Goal: Information Seeking & Learning: Learn about a topic

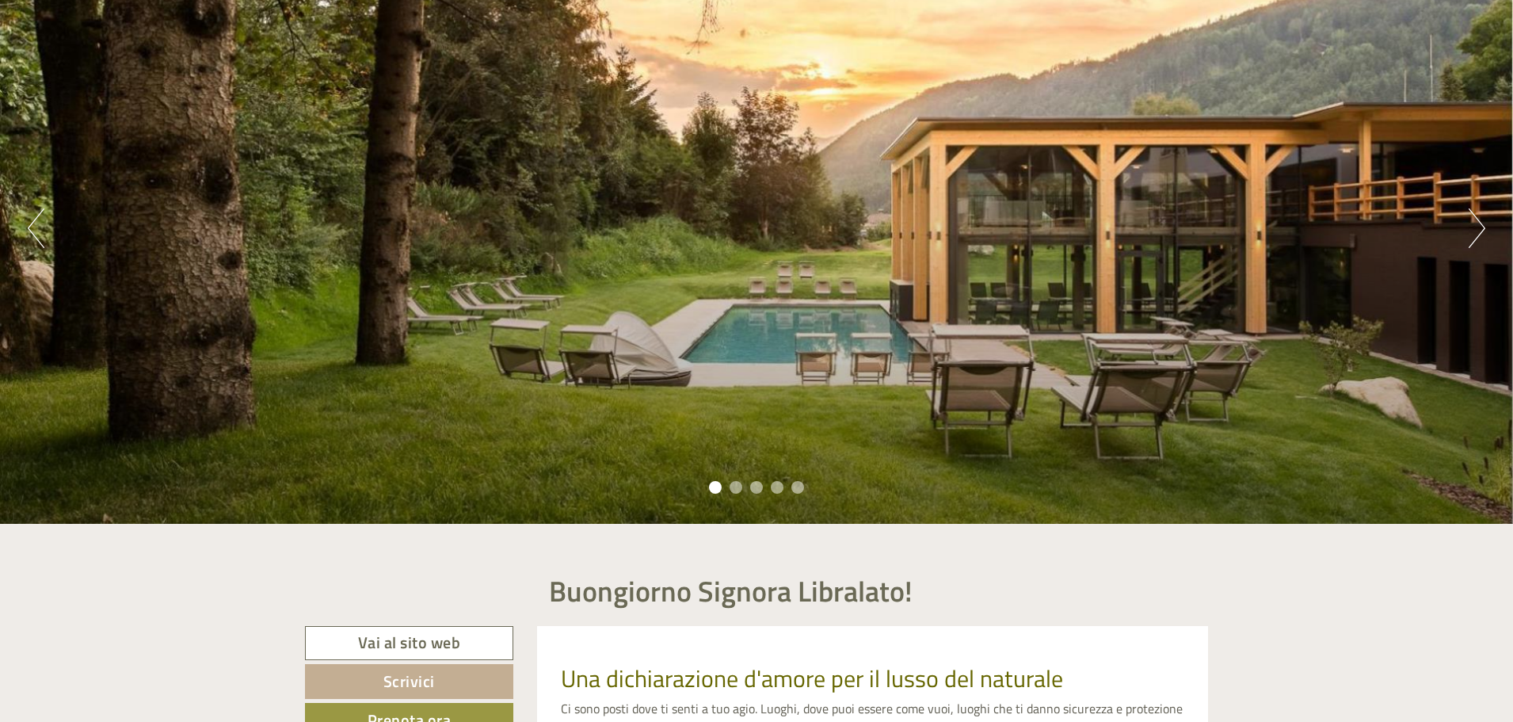
scroll to position [158, 0]
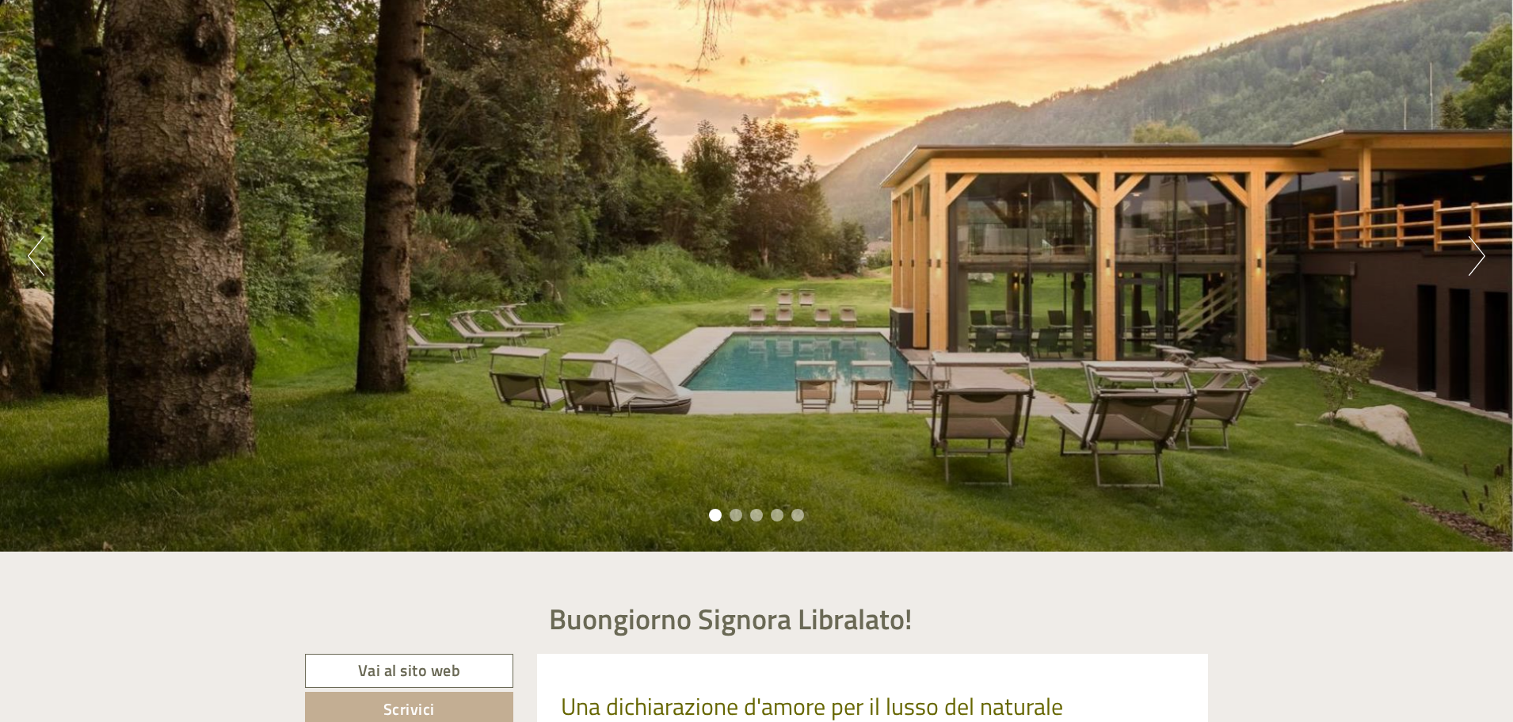
click at [1476, 257] on button "Next" at bounding box center [1477, 256] width 17 height 40
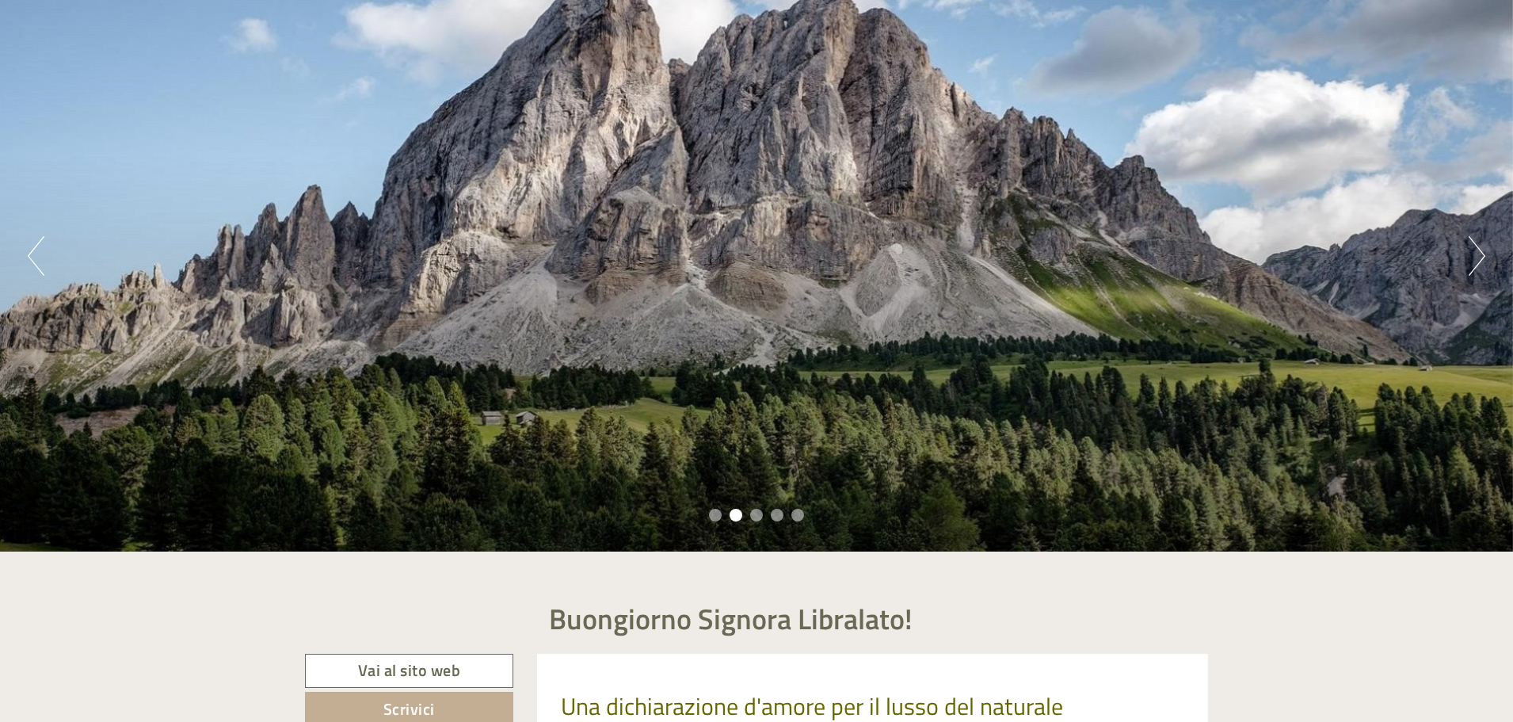
click at [1476, 257] on button "Next" at bounding box center [1477, 256] width 17 height 40
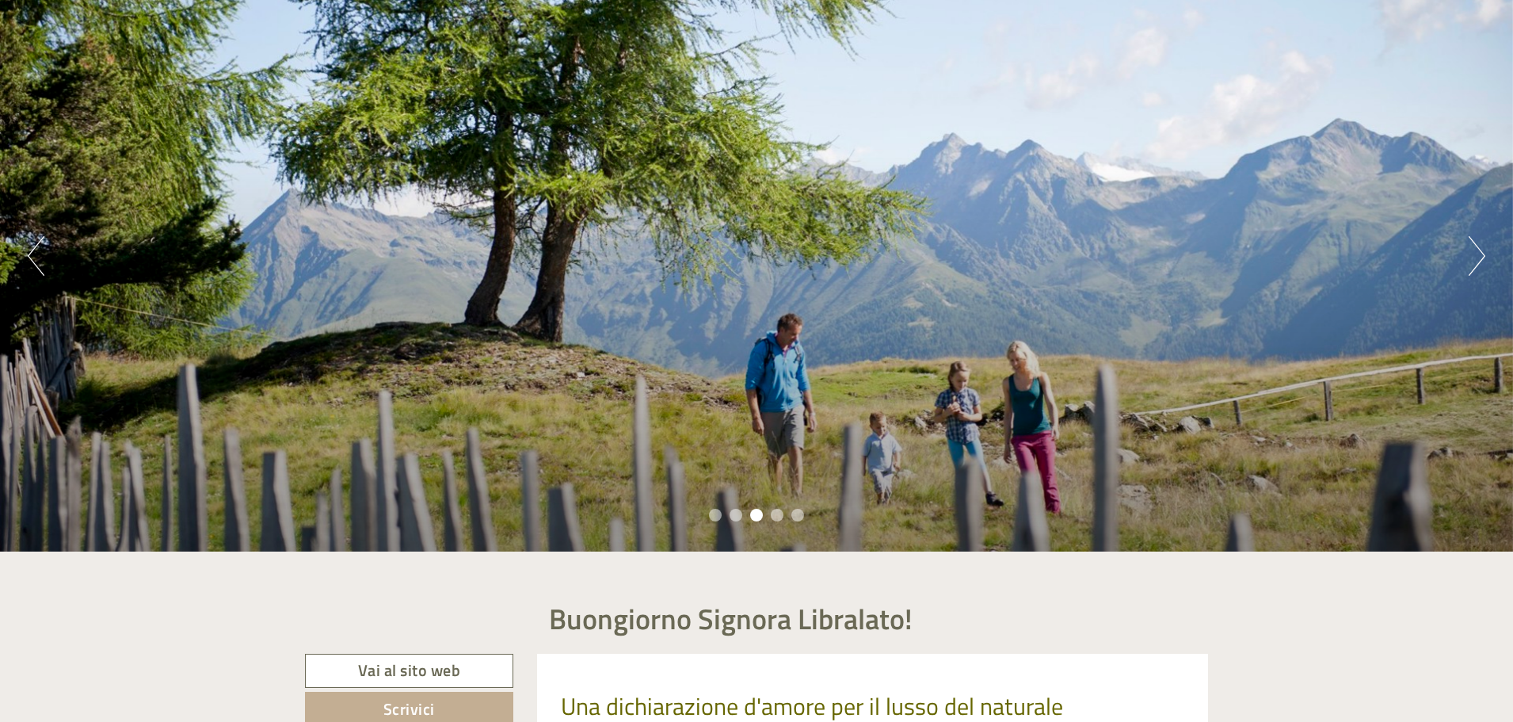
click at [1475, 257] on button "Next" at bounding box center [1477, 256] width 17 height 40
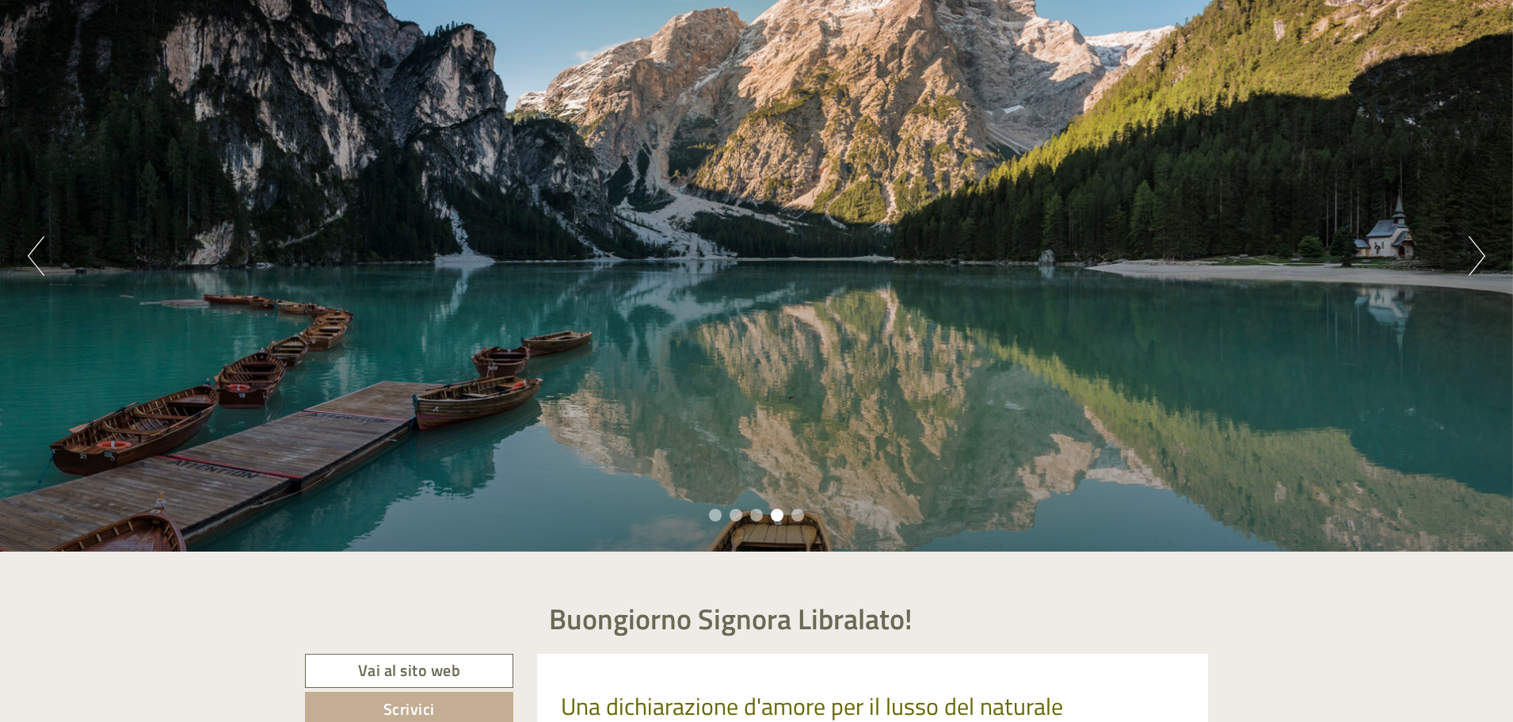
click at [1475, 257] on button "Next" at bounding box center [1477, 256] width 17 height 40
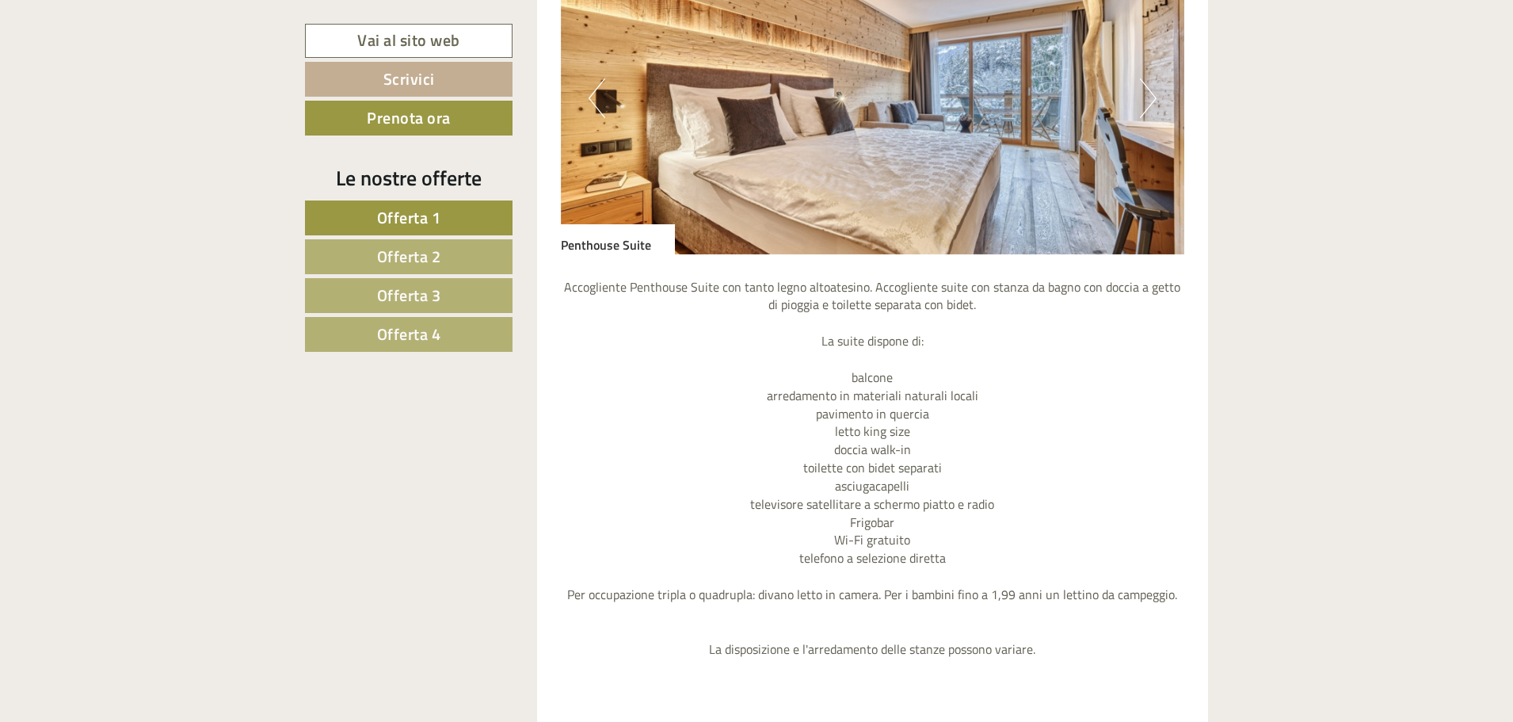
scroll to position [1030, 0]
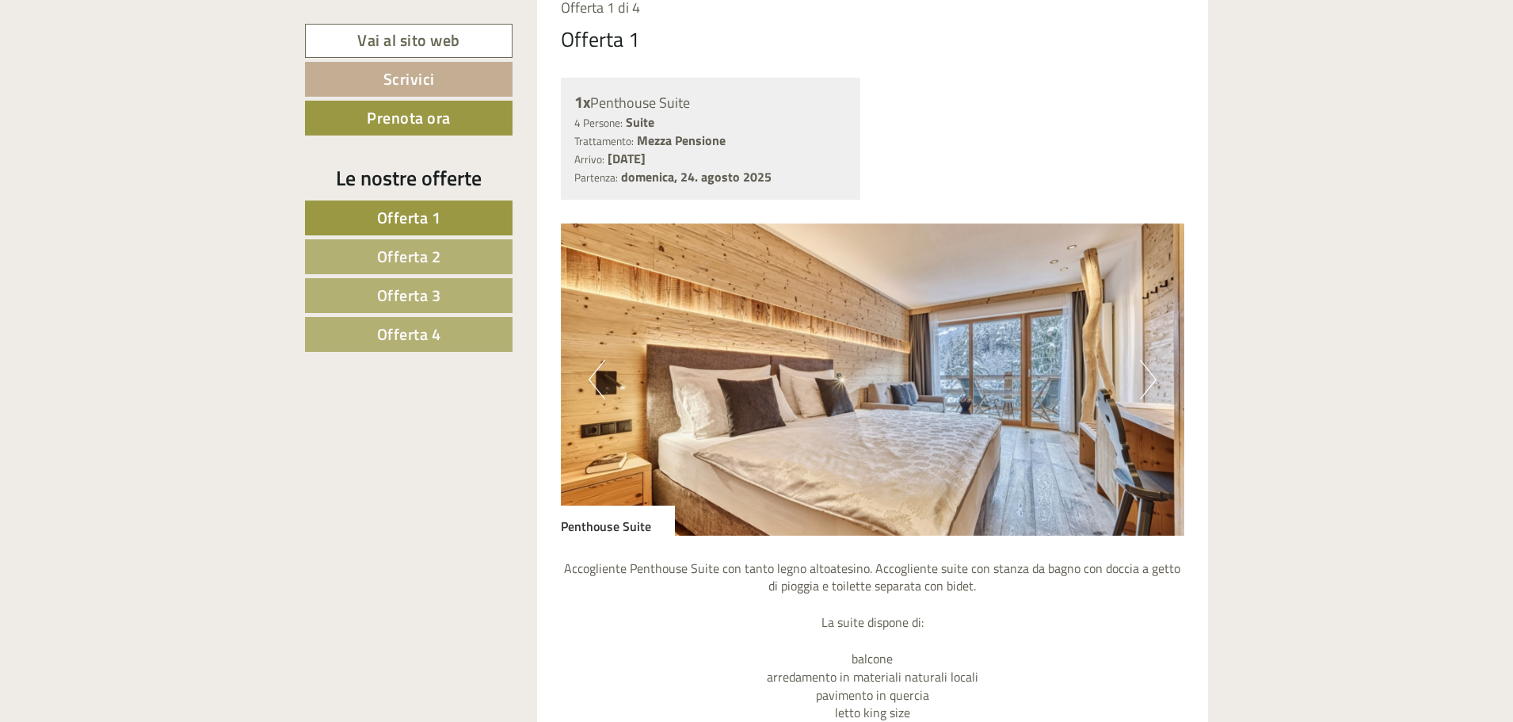
click at [1156, 375] on button "Next" at bounding box center [1148, 380] width 17 height 40
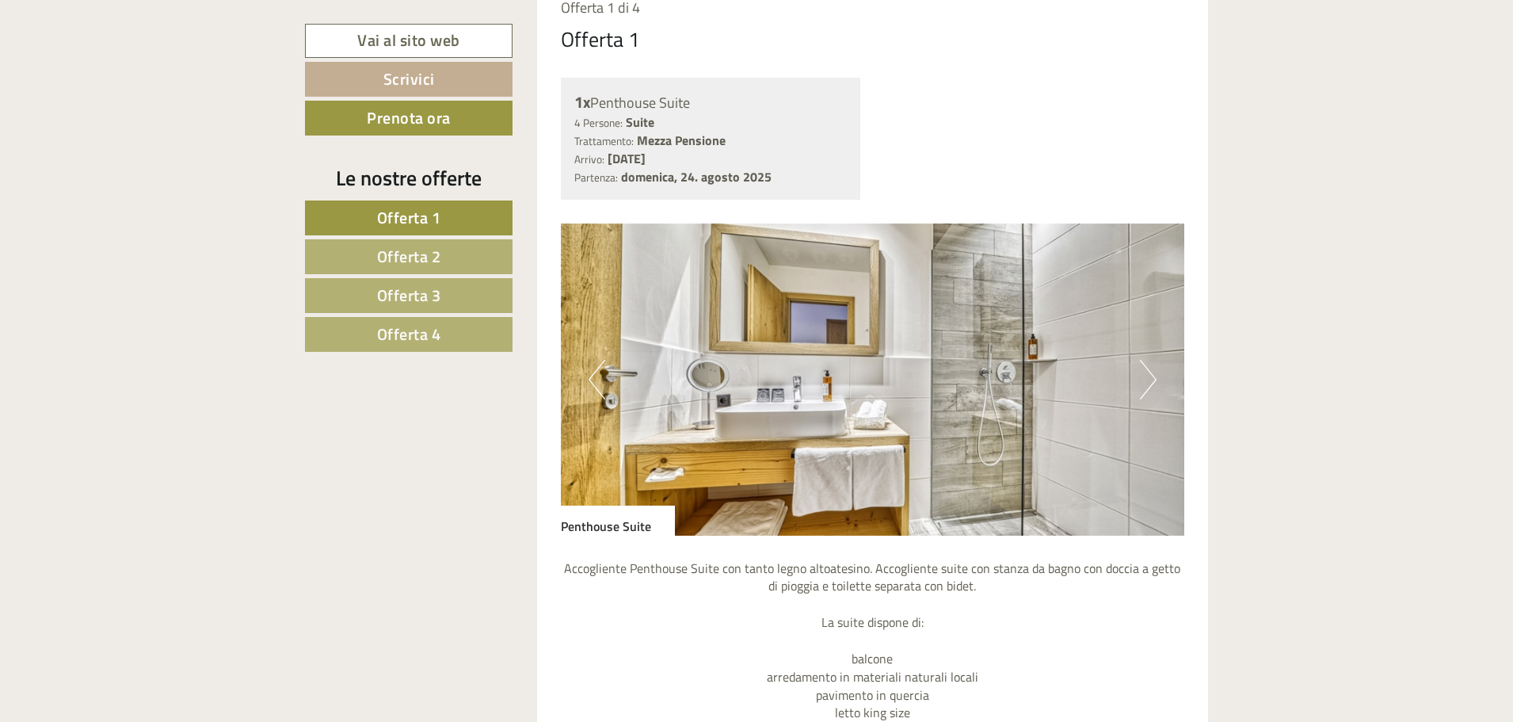
click at [1156, 375] on button "Next" at bounding box center [1148, 380] width 17 height 40
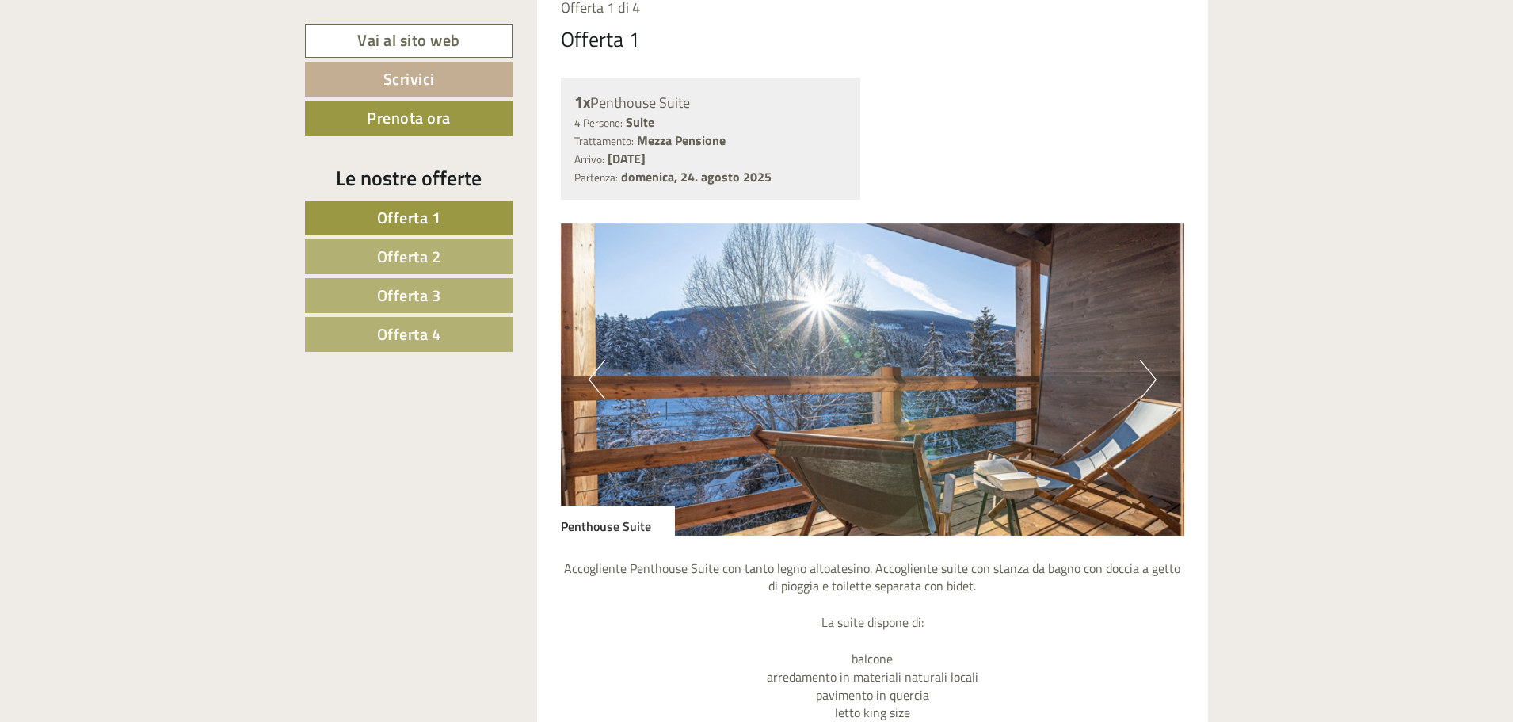
click at [1156, 375] on button "Next" at bounding box center [1148, 380] width 17 height 40
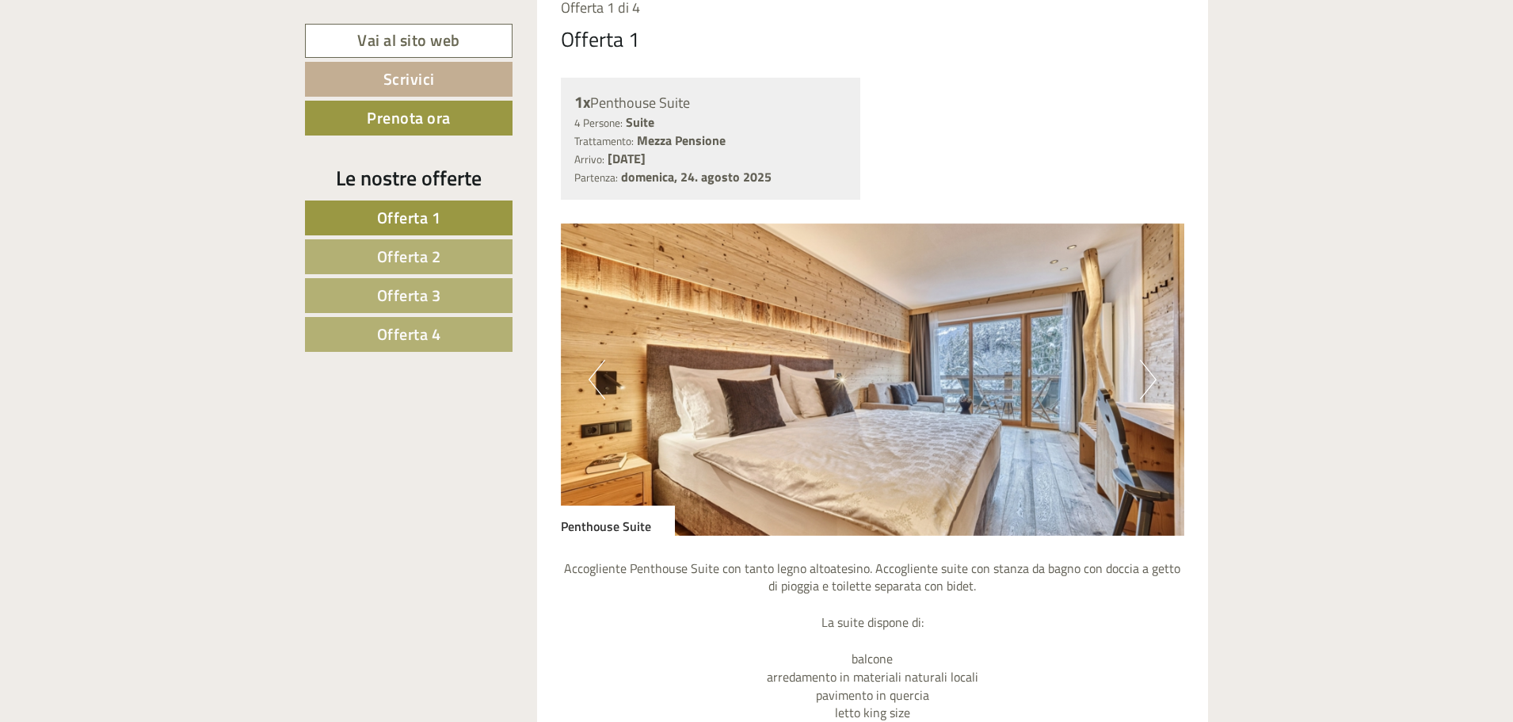
click at [1155, 375] on button "Next" at bounding box center [1148, 380] width 17 height 40
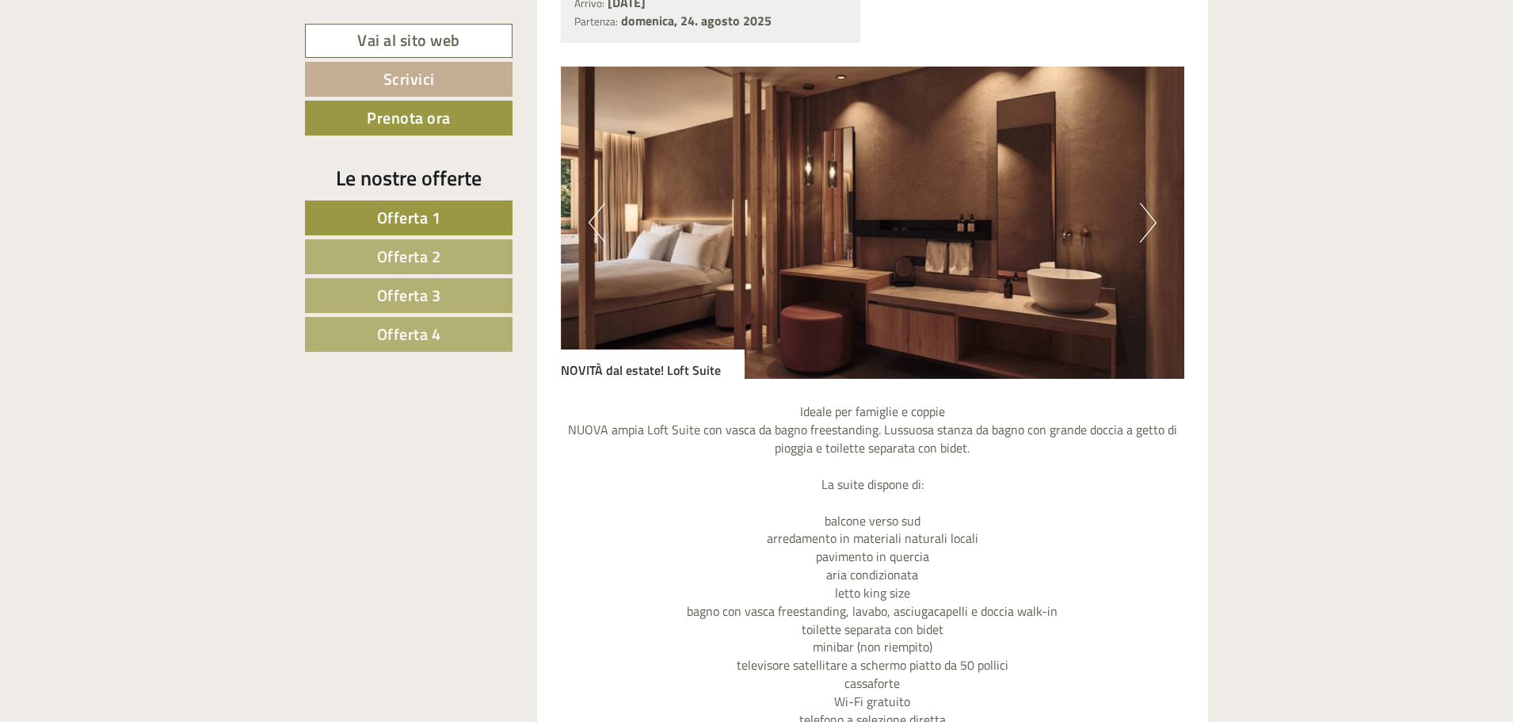
scroll to position [2377, 0]
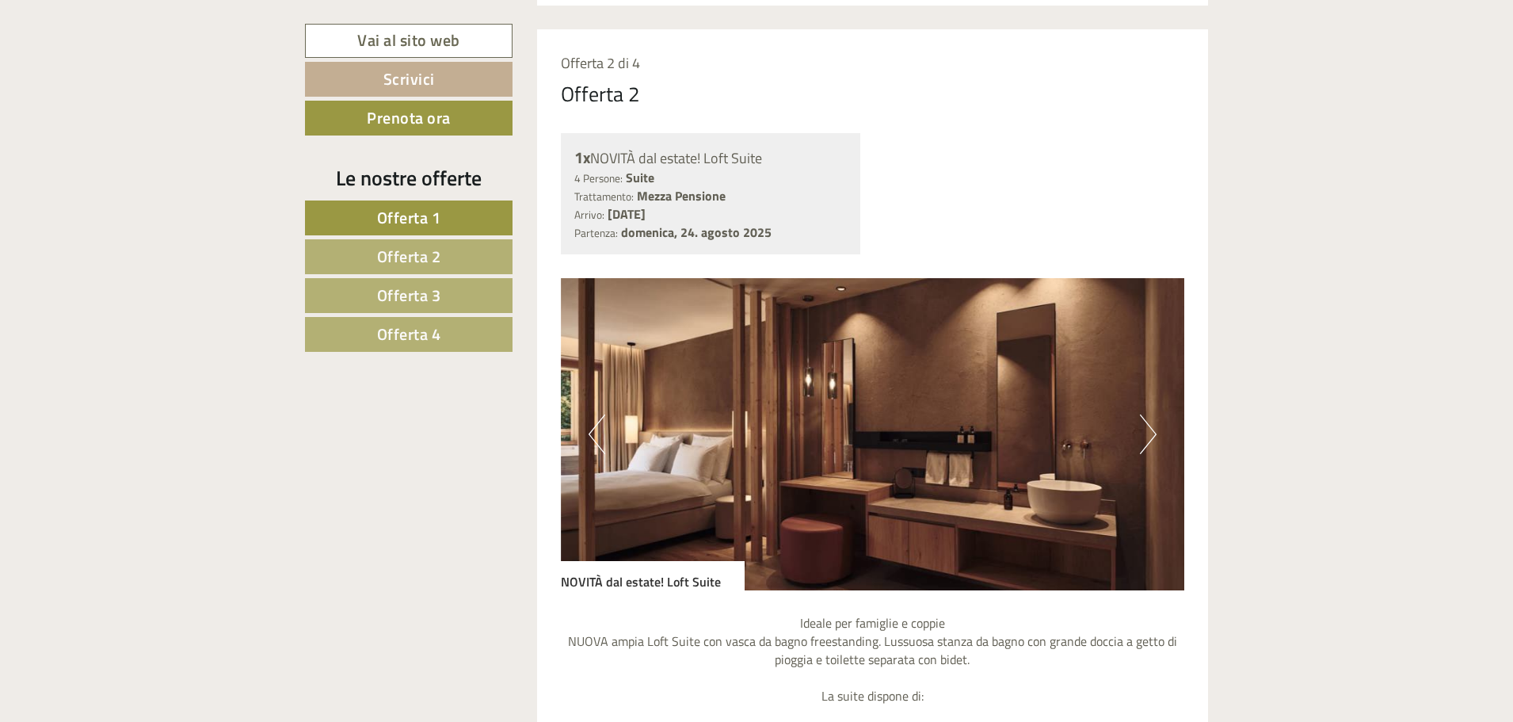
click at [1151, 433] on button "Next" at bounding box center [1148, 434] width 17 height 40
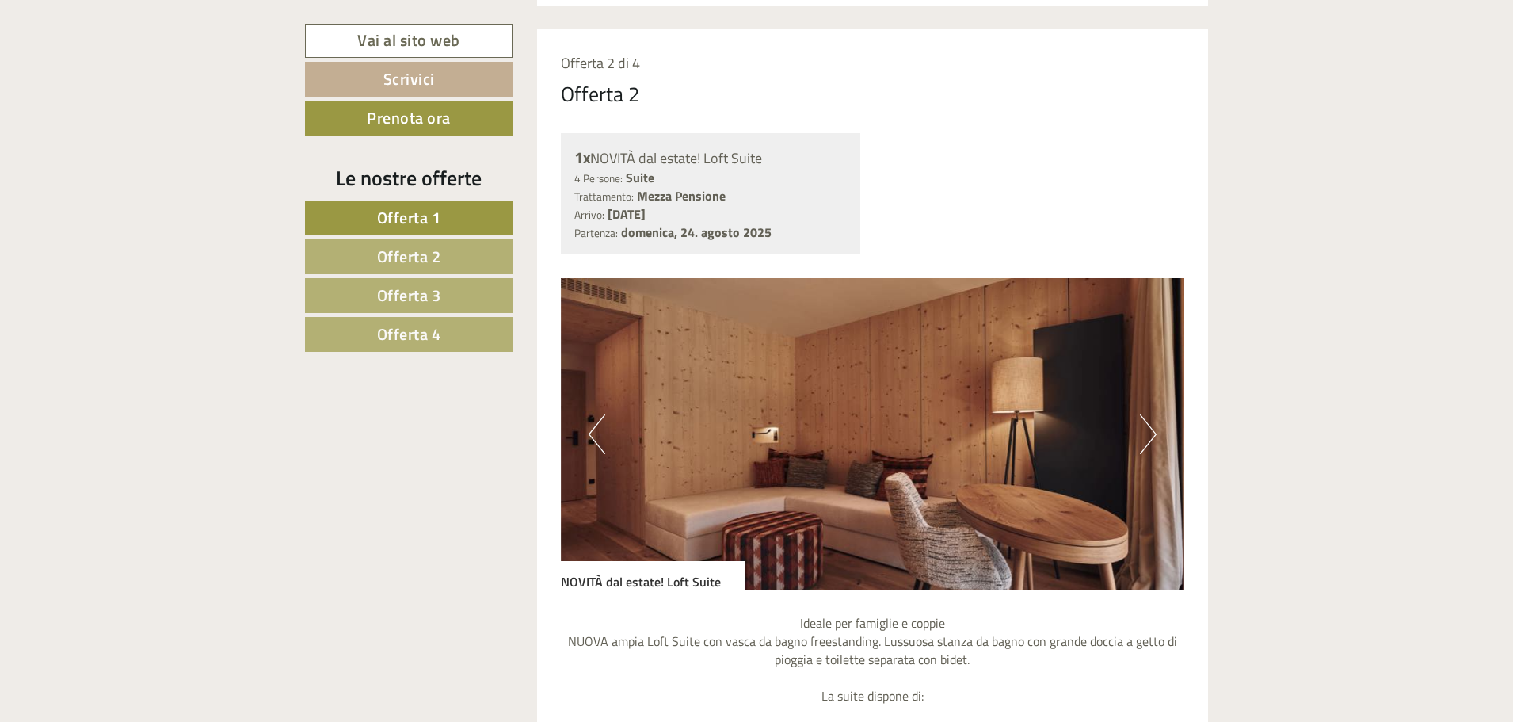
click at [1151, 433] on button "Next" at bounding box center [1148, 434] width 17 height 40
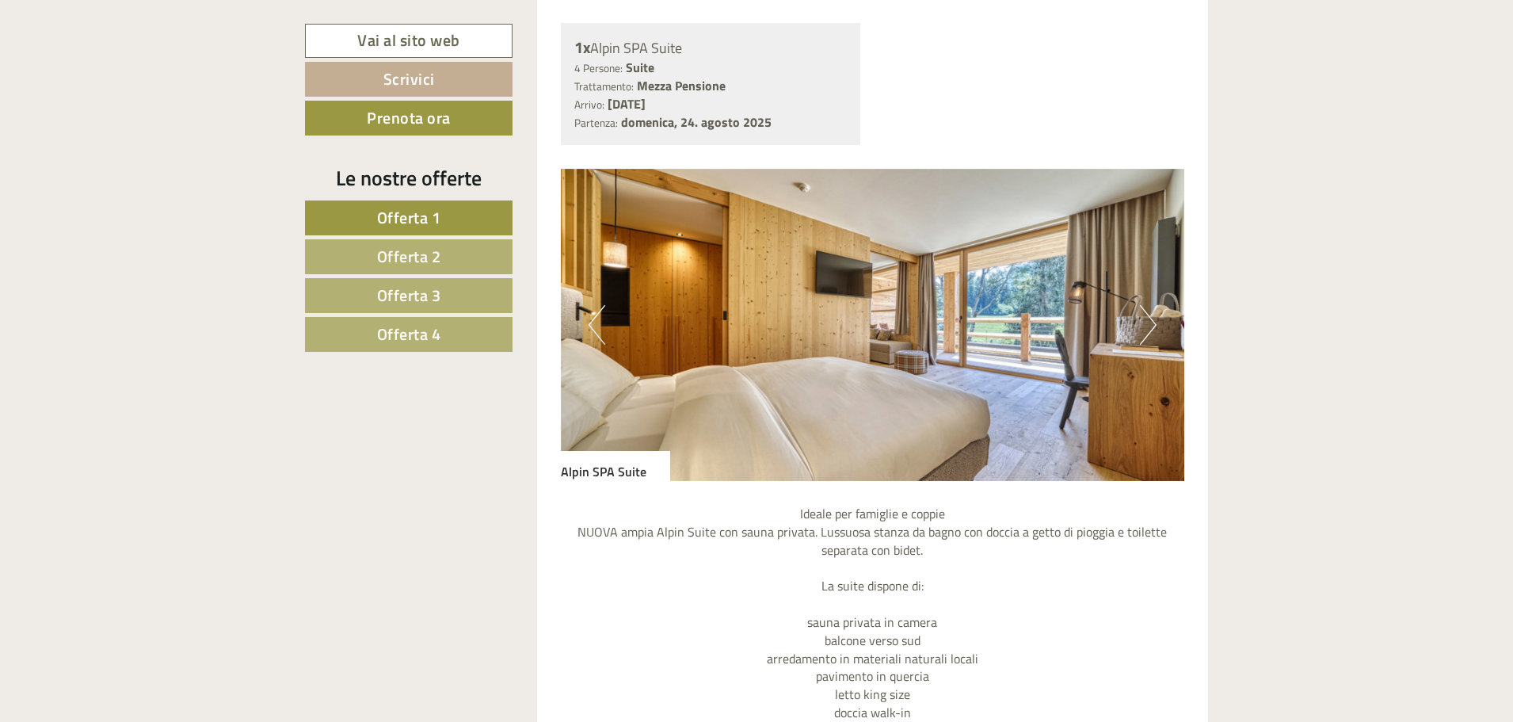
scroll to position [3724, 0]
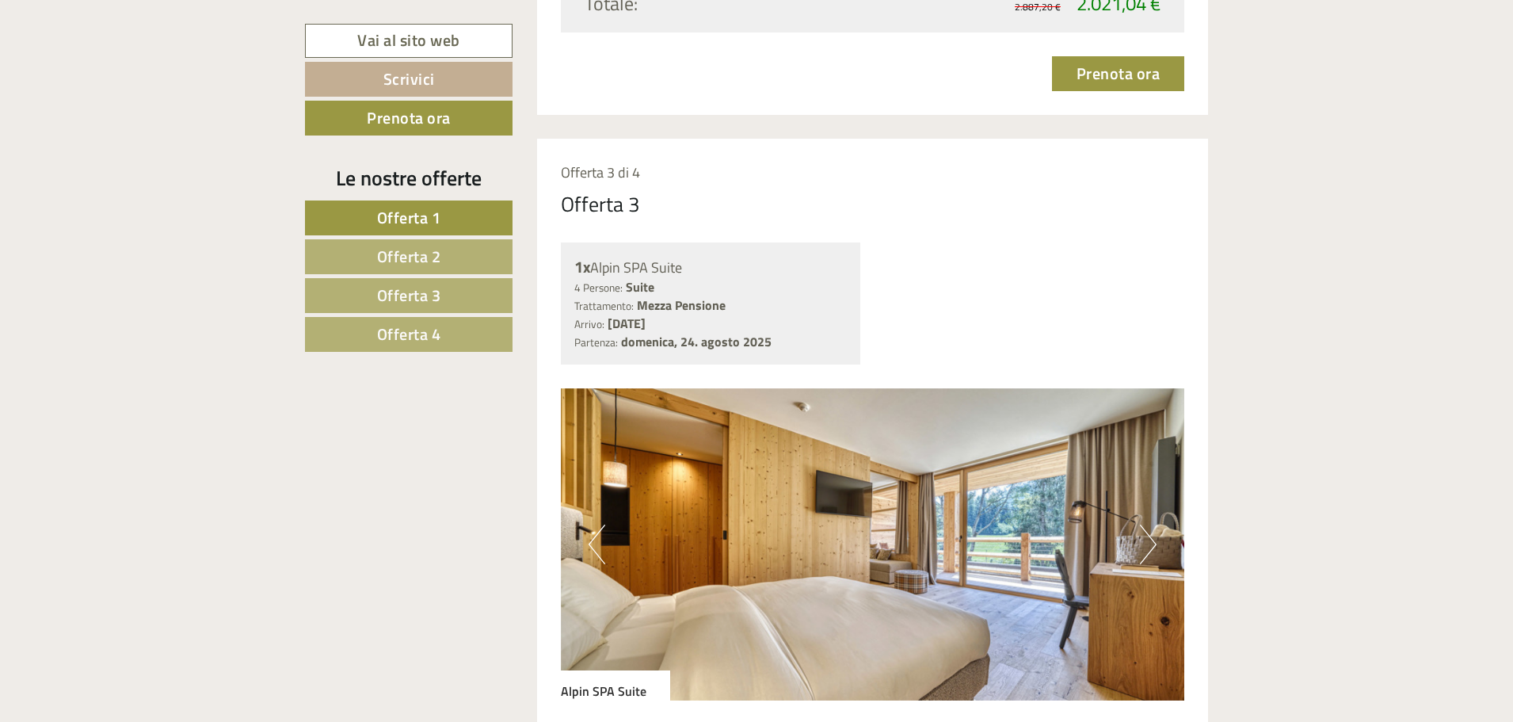
click at [1152, 544] on button "Next" at bounding box center [1148, 545] width 17 height 40
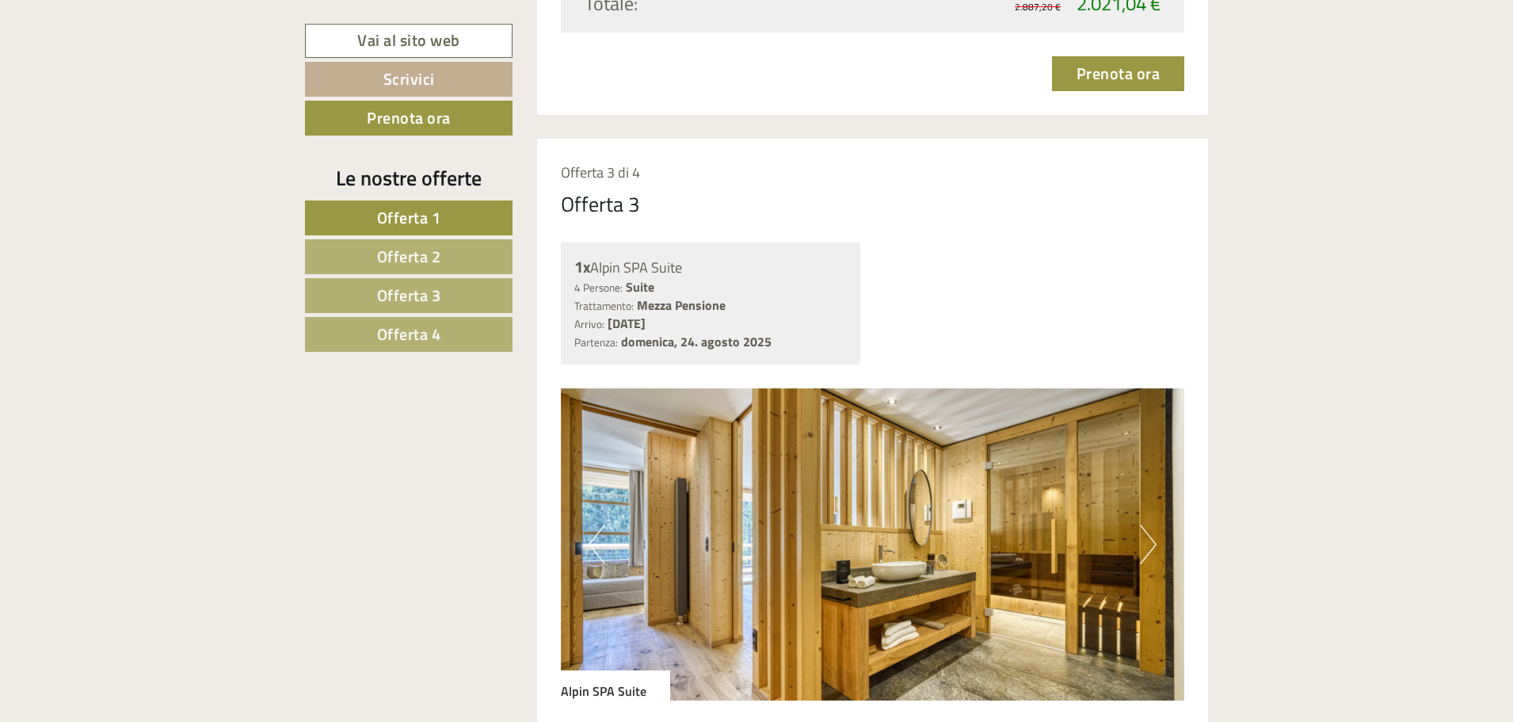
click at [1152, 544] on button "Next" at bounding box center [1148, 545] width 17 height 40
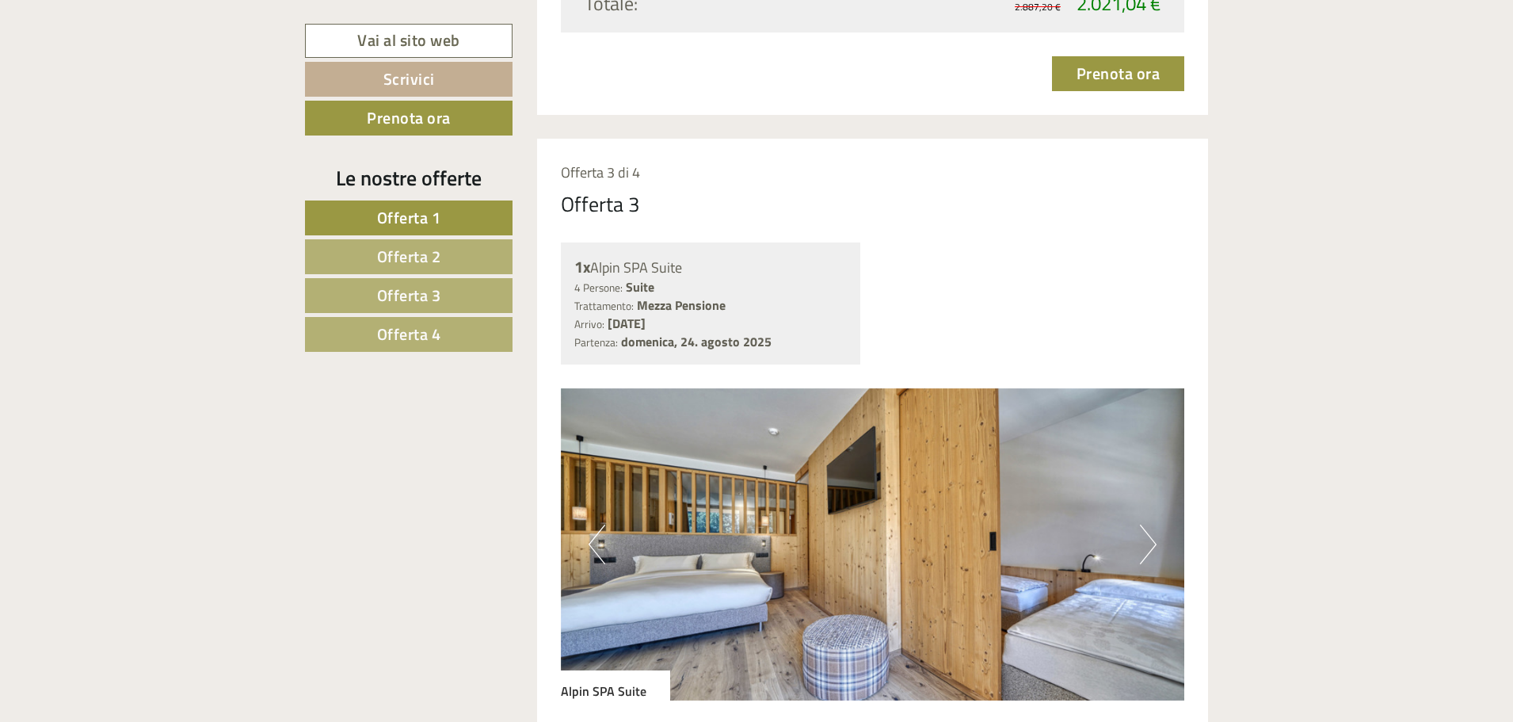
click at [1151, 544] on button "Next" at bounding box center [1148, 545] width 17 height 40
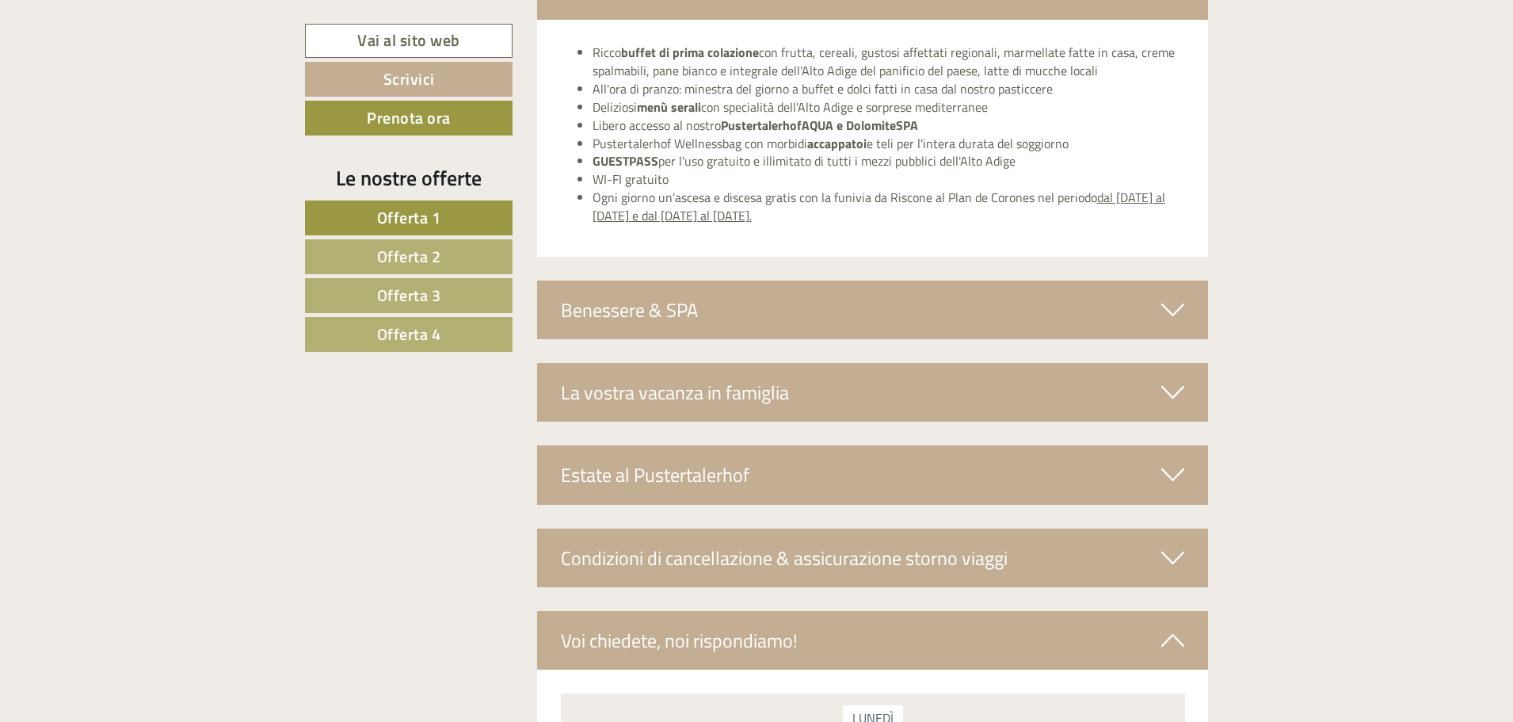
scroll to position [5705, 0]
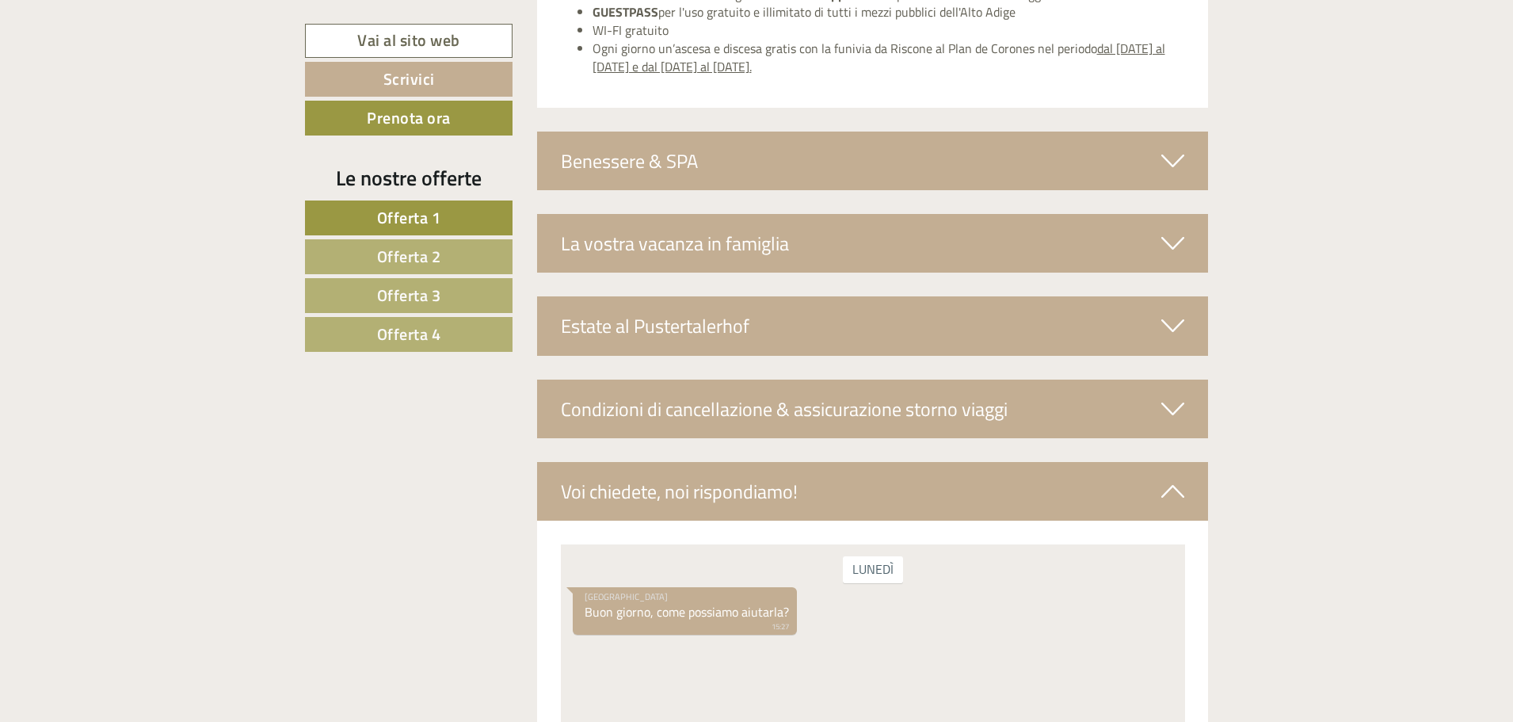
click at [681, 156] on div "Benessere & SPA" at bounding box center [873, 161] width 672 height 59
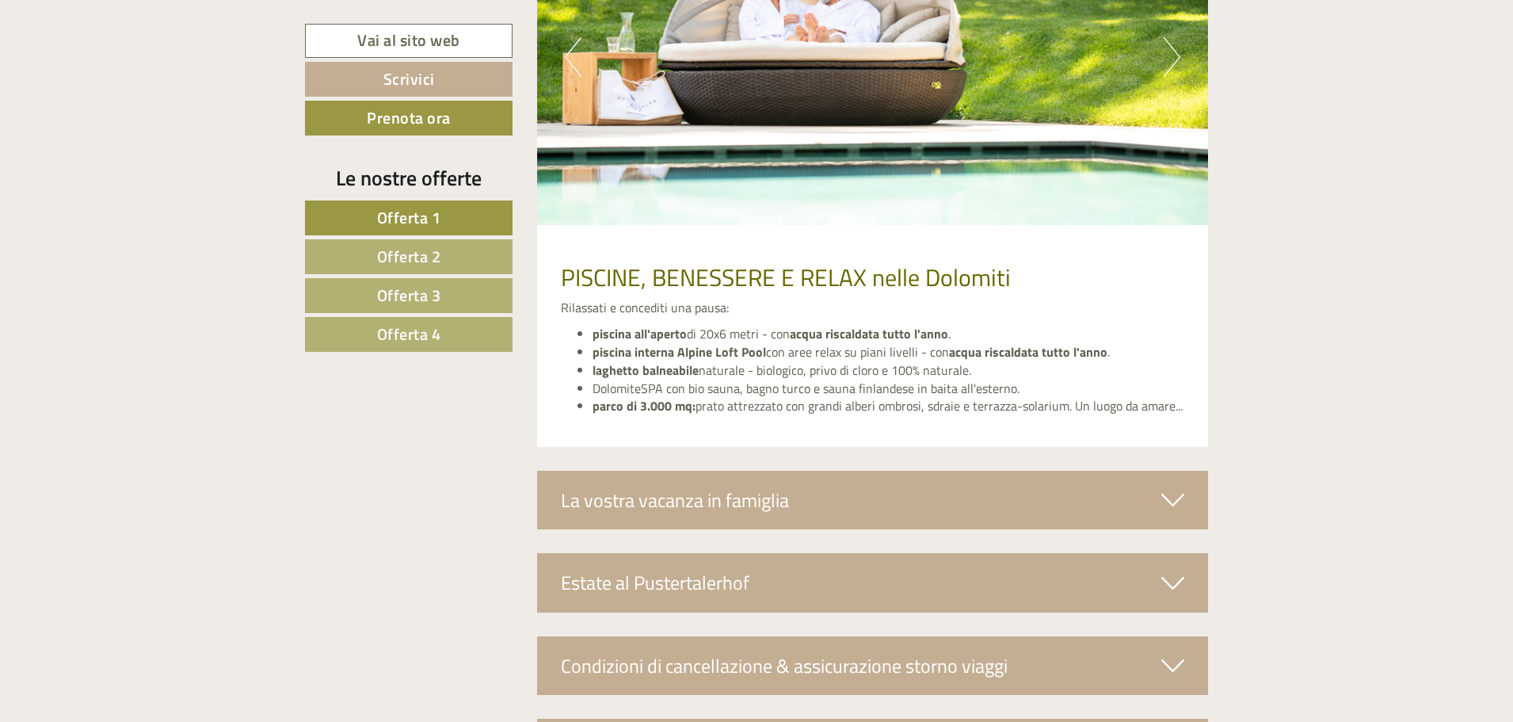
scroll to position [6022, 0]
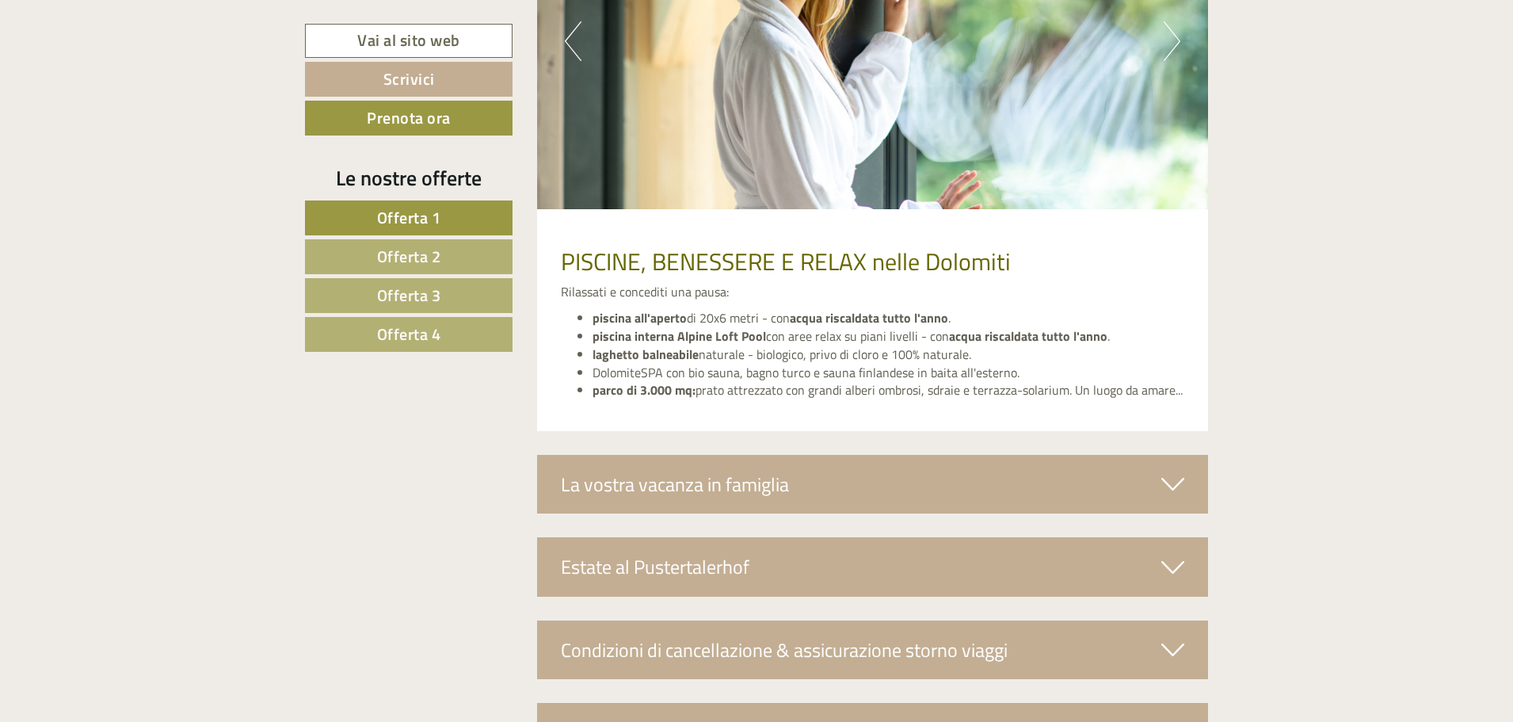
click at [717, 488] on div "La vostra vacanza in famiglia" at bounding box center [873, 484] width 672 height 59
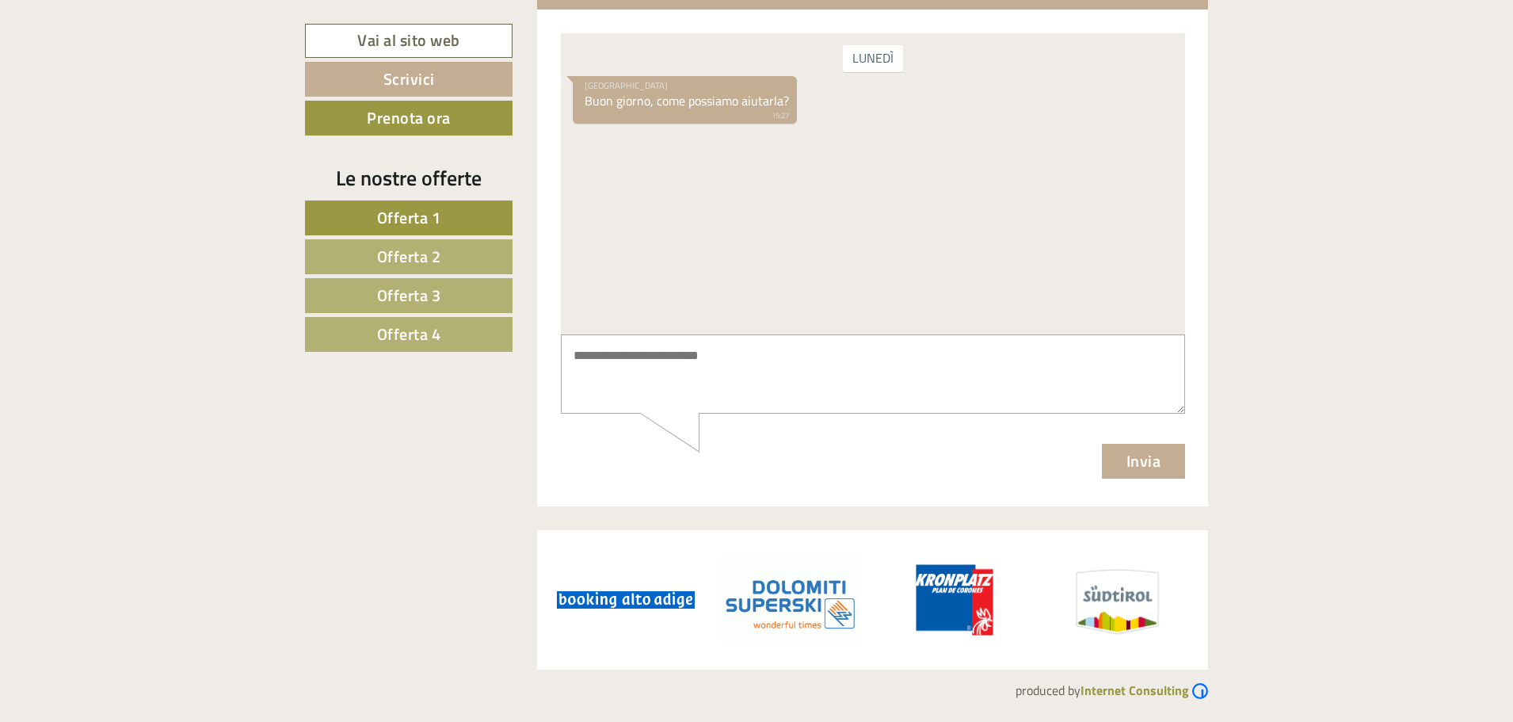
scroll to position [7205, 0]
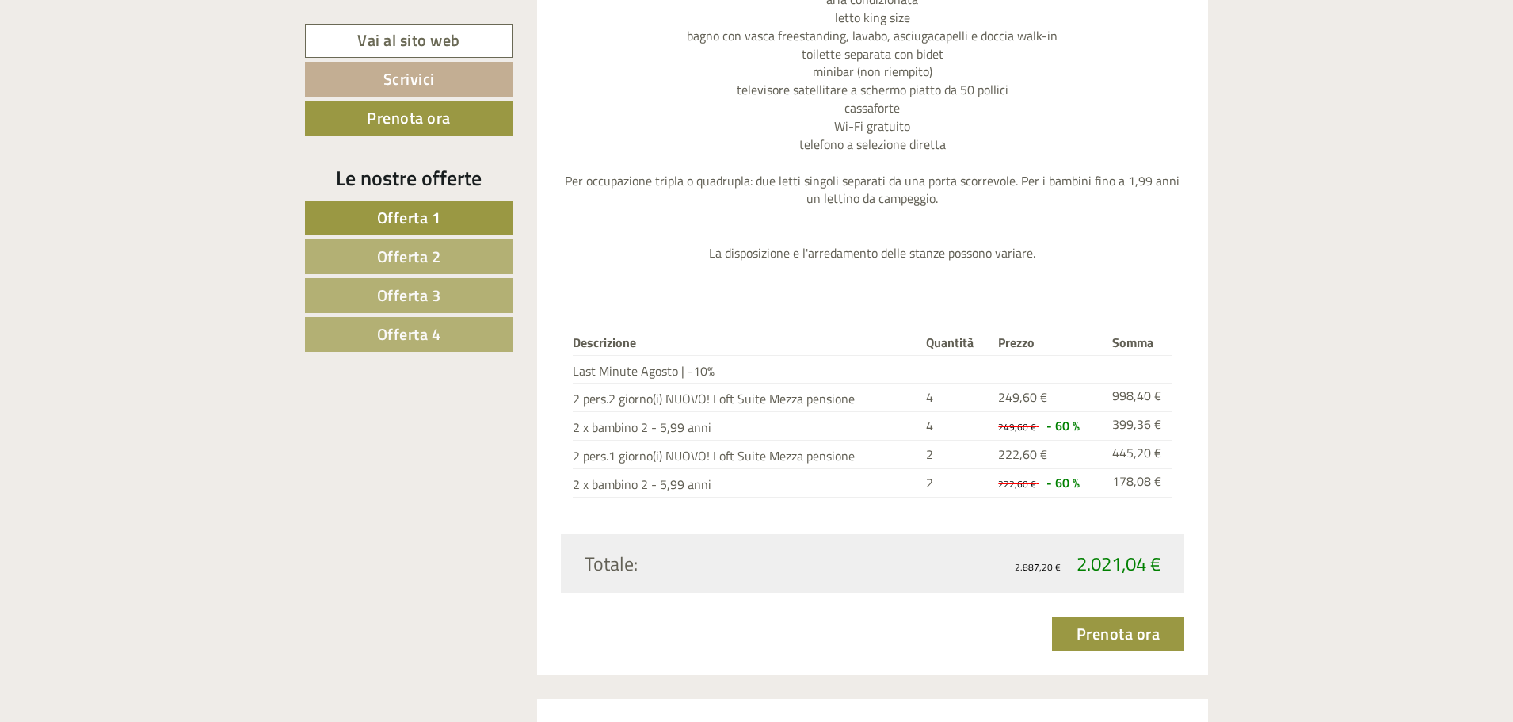
click at [455, 251] on link "Offerta 2" at bounding box center [409, 256] width 208 height 35
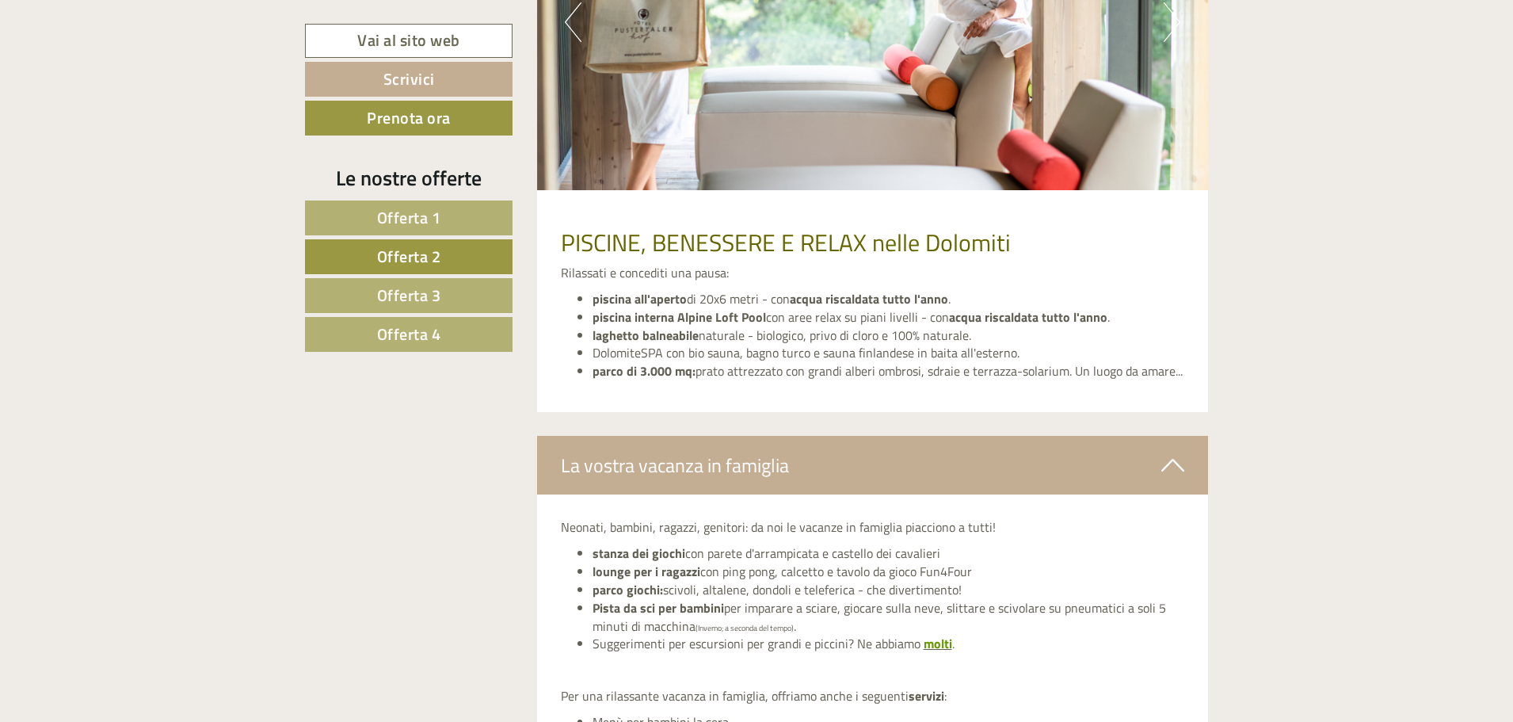
scroll to position [1004, 0]
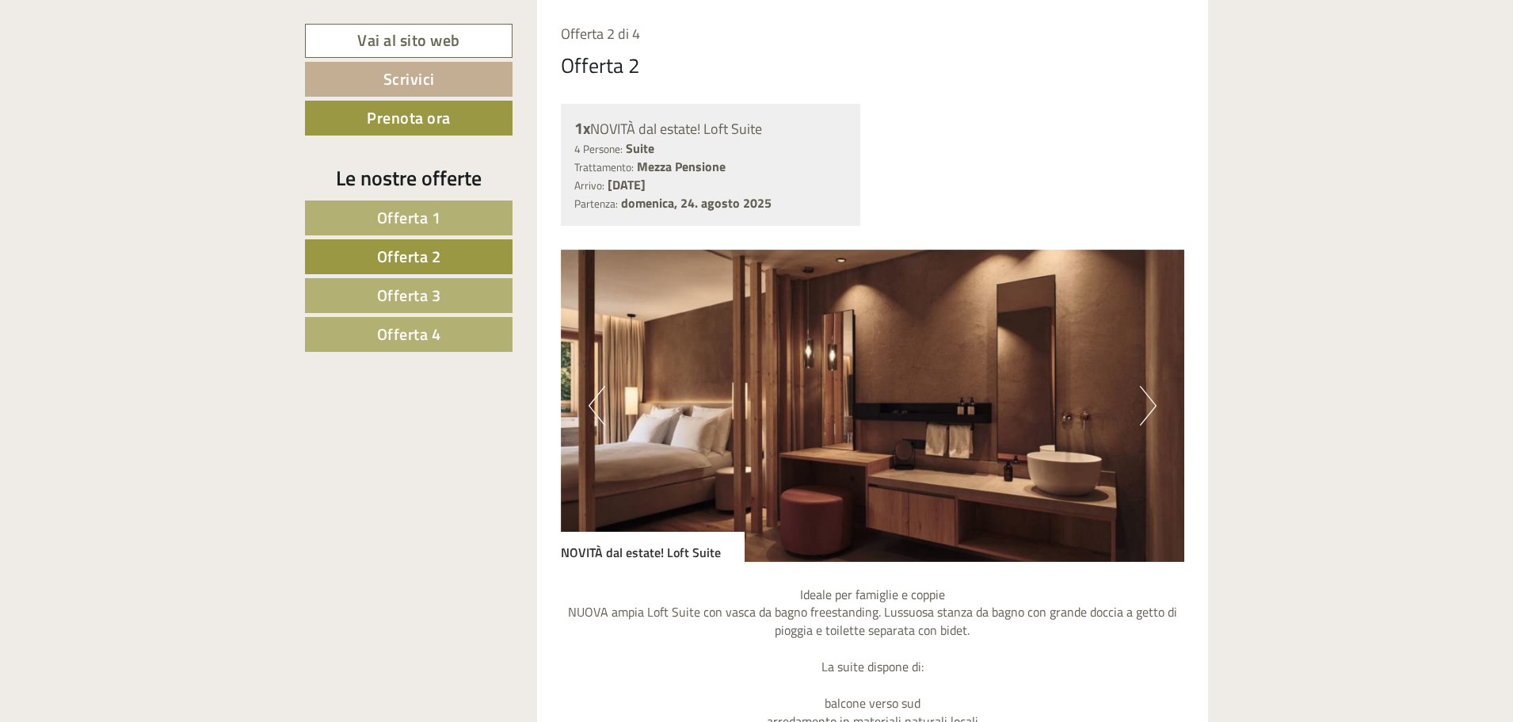
click at [428, 293] on span "Offerta 3" at bounding box center [409, 295] width 64 height 25
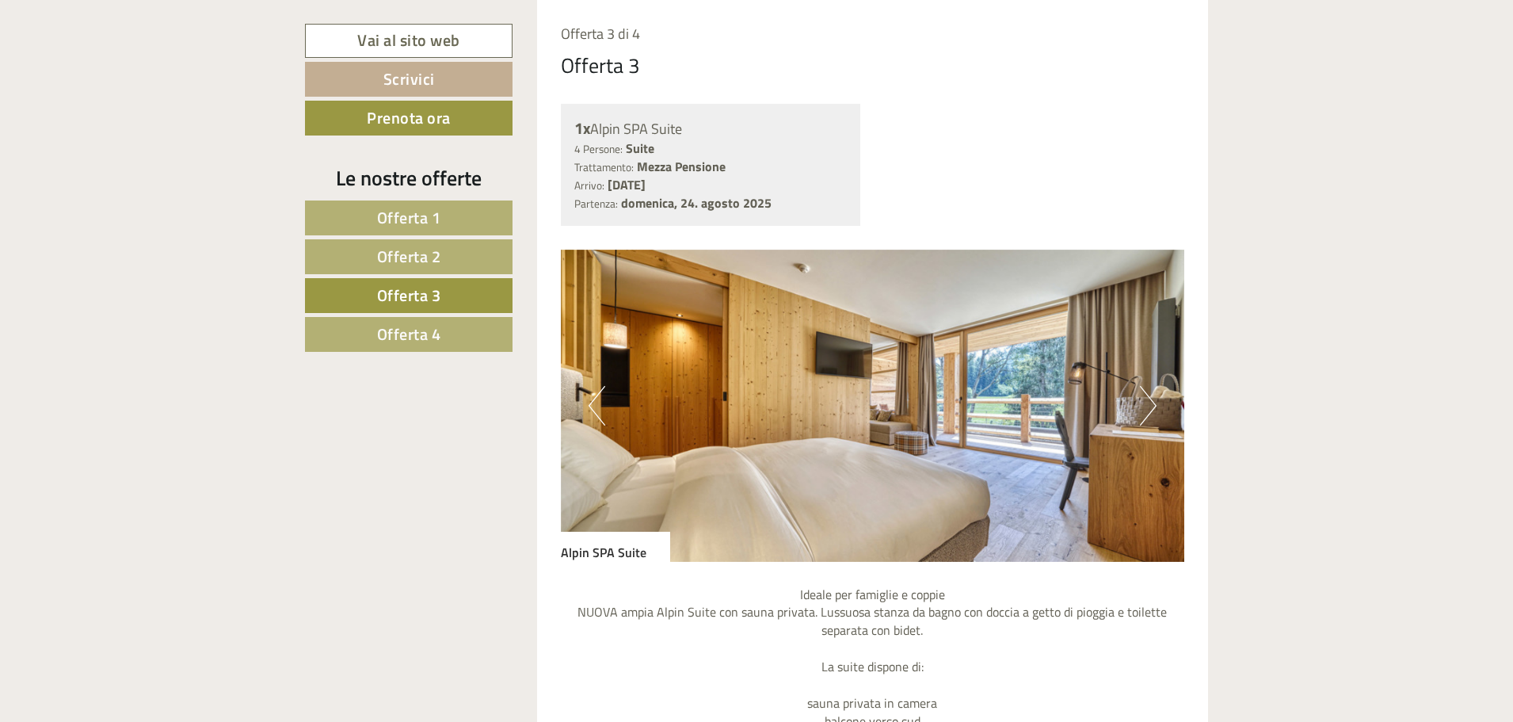
click at [424, 340] on span "Offerta 4" at bounding box center [409, 334] width 64 height 25
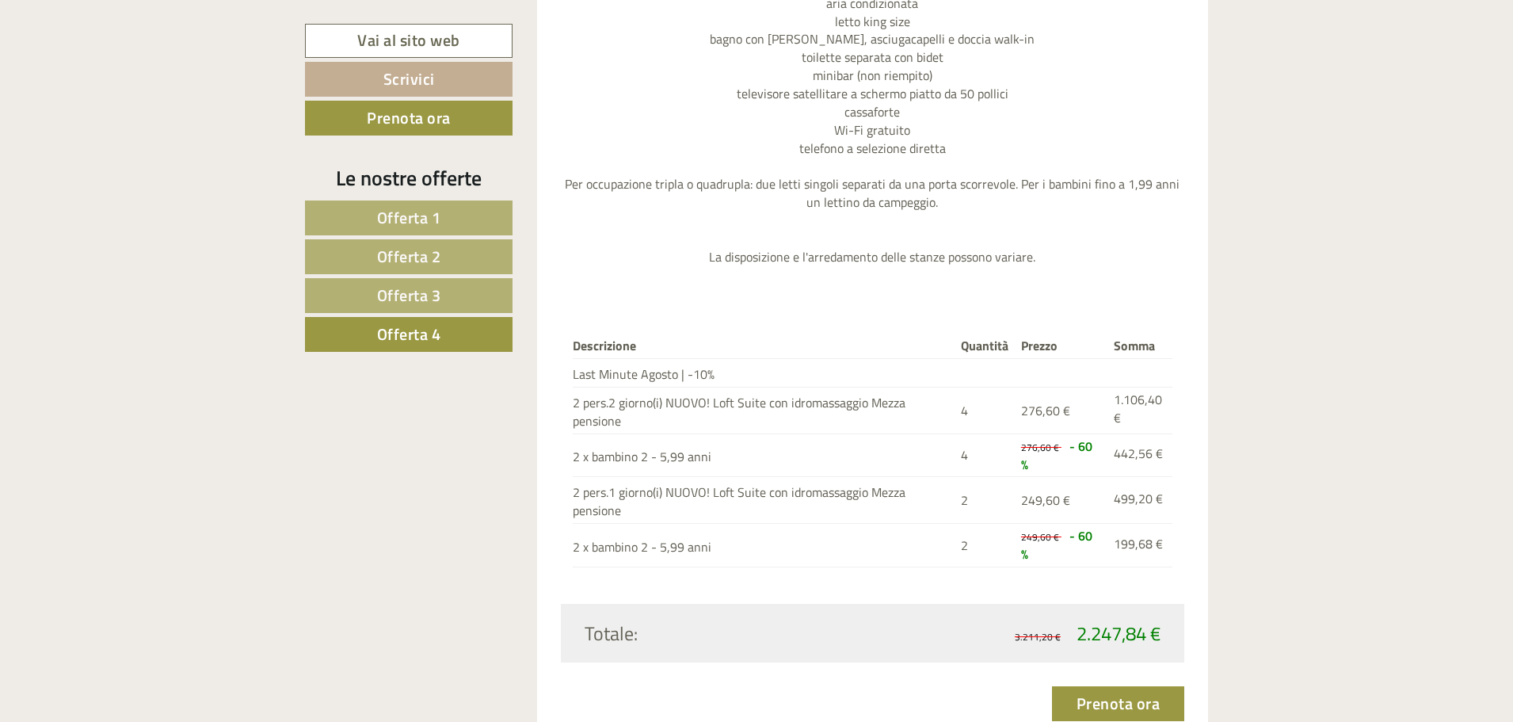
click at [407, 219] on span "Offerta 1" at bounding box center [409, 217] width 64 height 25
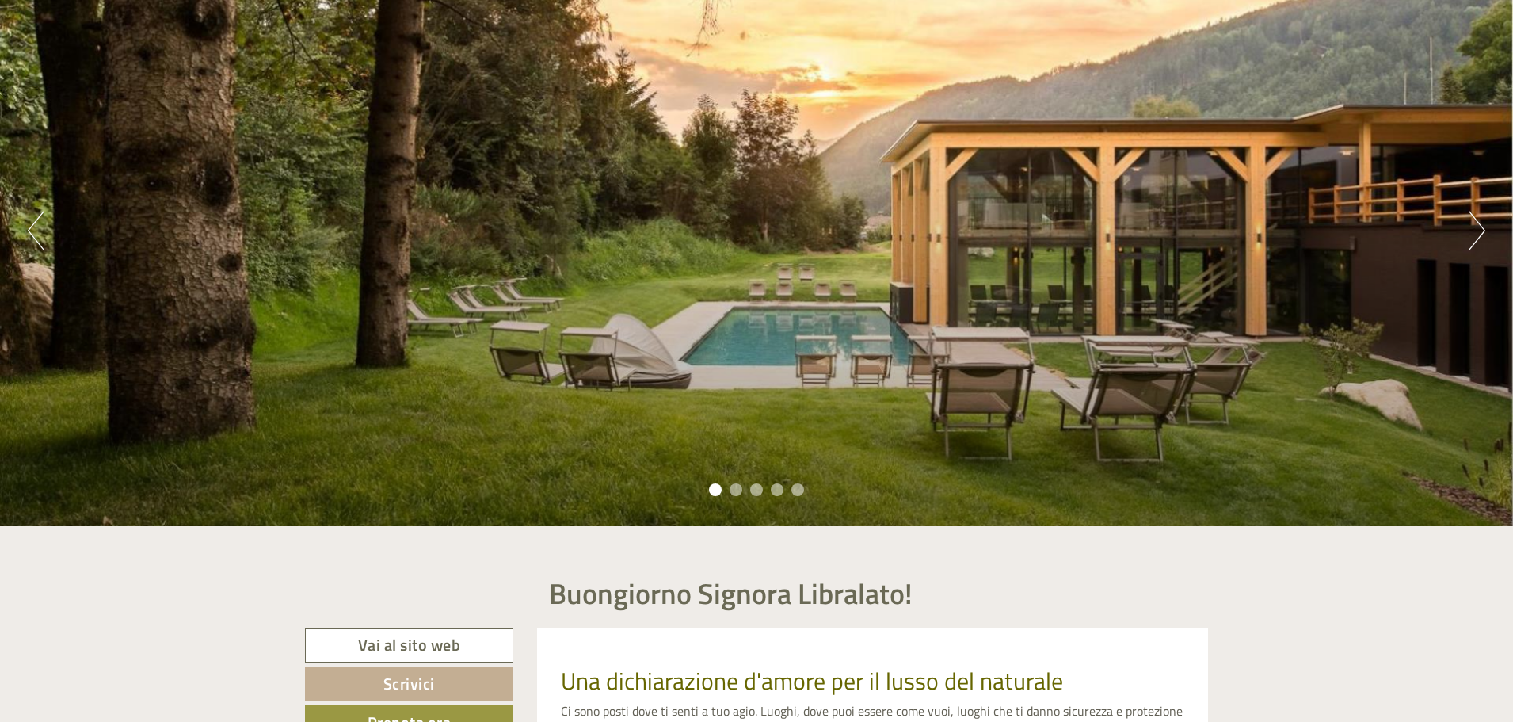
scroll to position [0, 0]
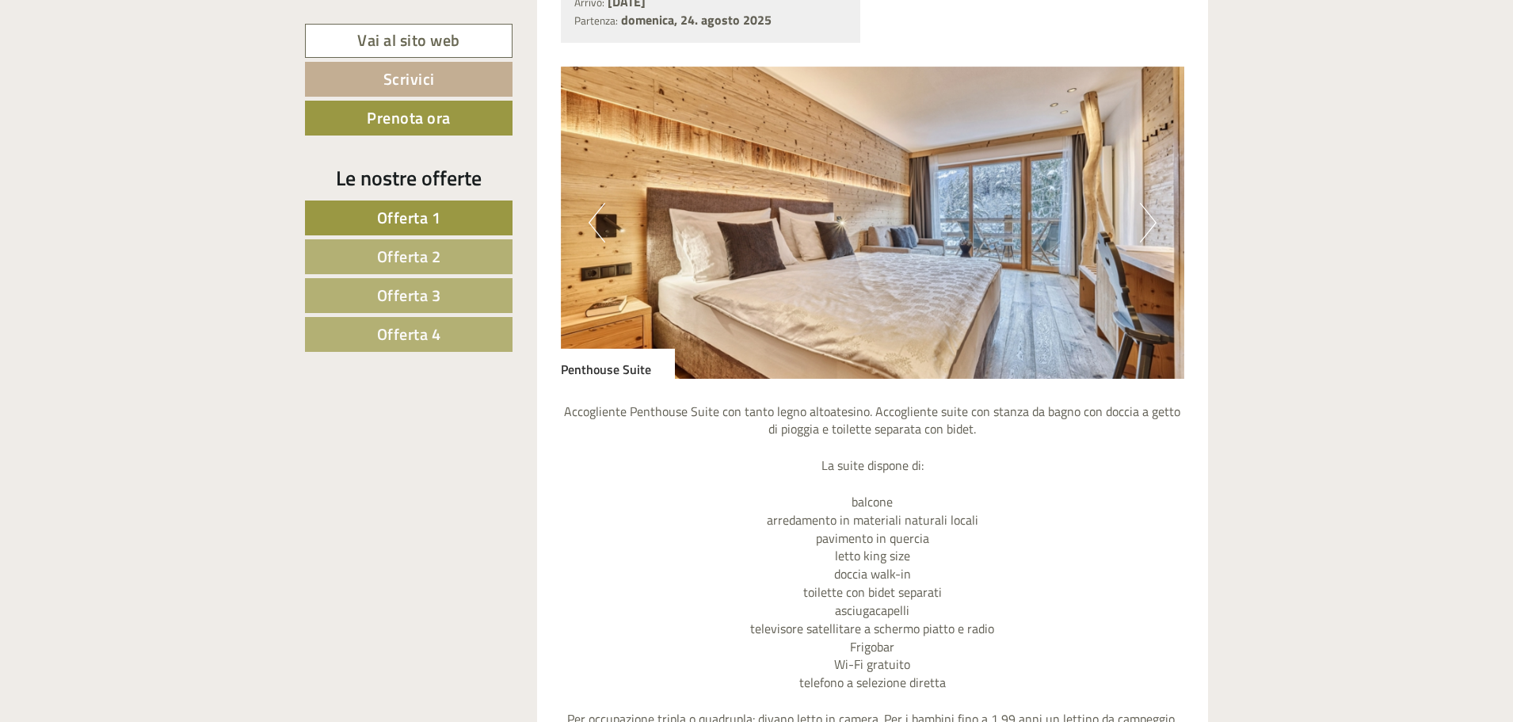
scroll to position [1189, 0]
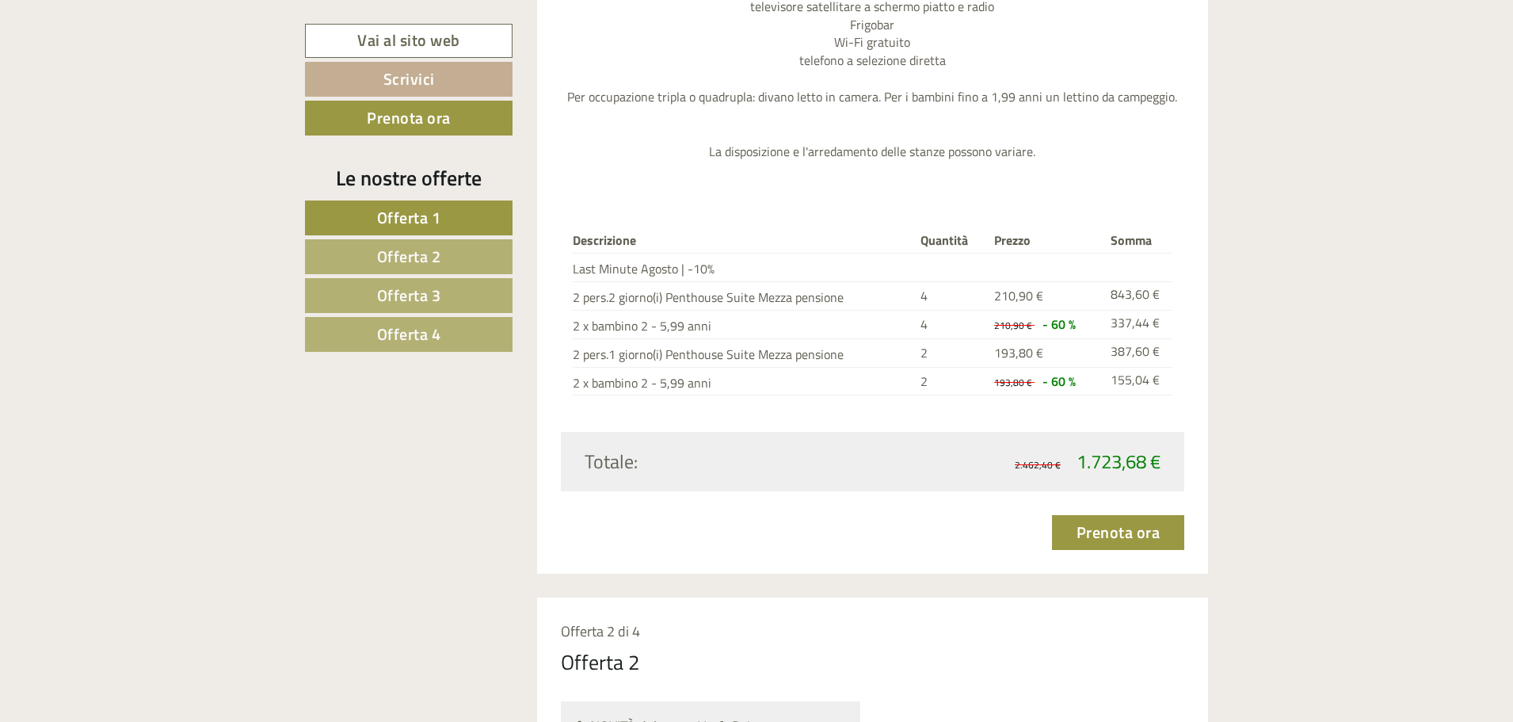
scroll to position [1823, 0]
